Goal: Task Accomplishment & Management: Manage account settings

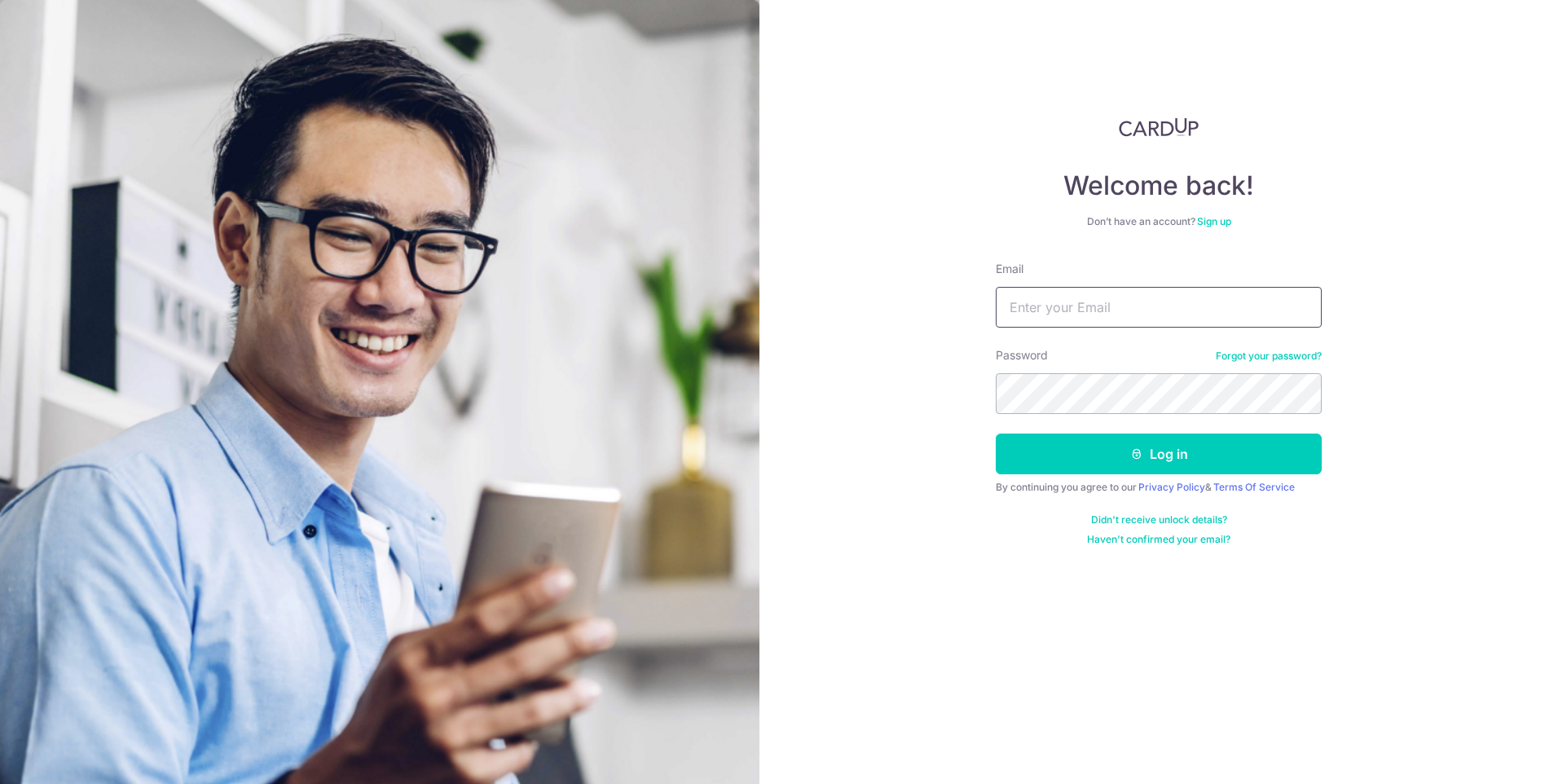
click at [1090, 311] on input "Email" at bounding box center [1159, 306] width 326 height 41
type input "[PERSON_NAME][EMAIL_ADDRESS][DOMAIN_NAME]"
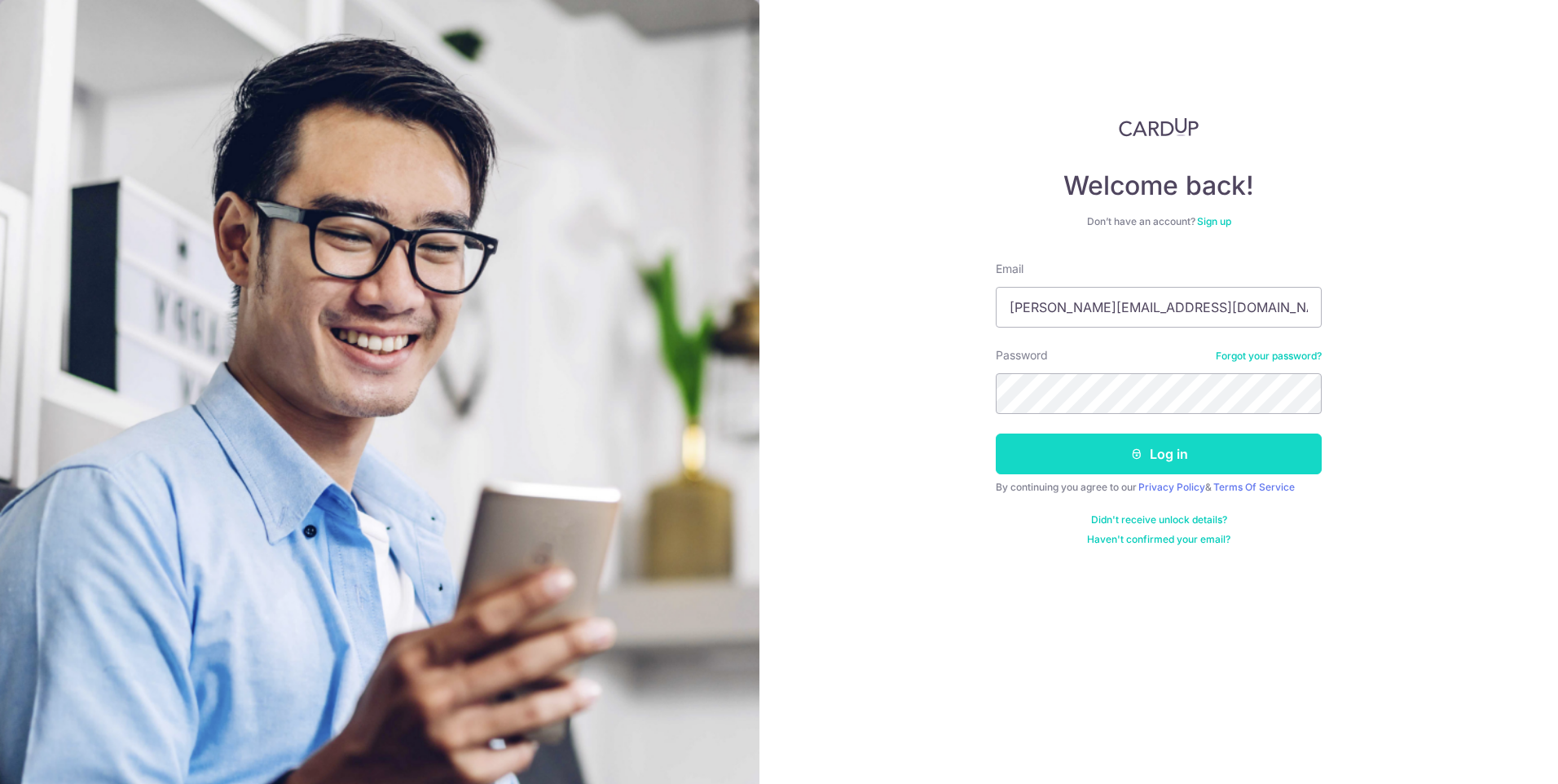
click at [1135, 465] on button "Log in" at bounding box center [1159, 453] width 326 height 41
